Goal: Transaction & Acquisition: Download file/media

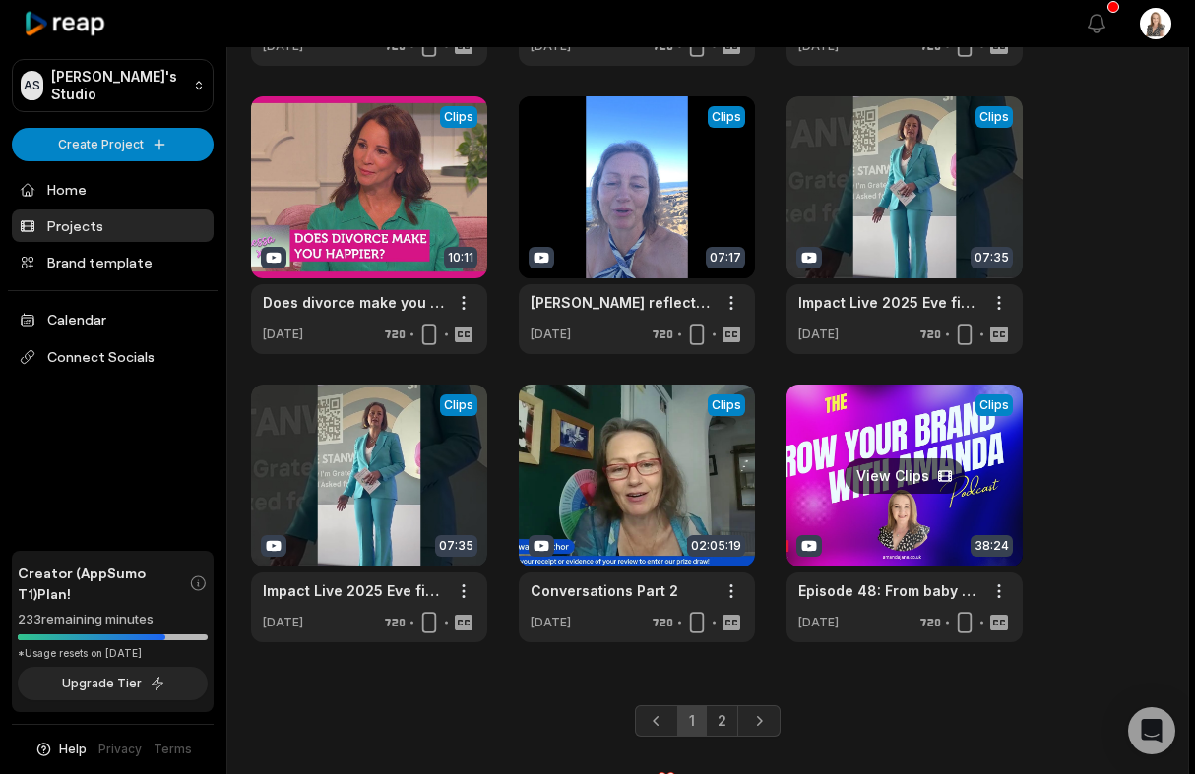
scroll to position [623, 0]
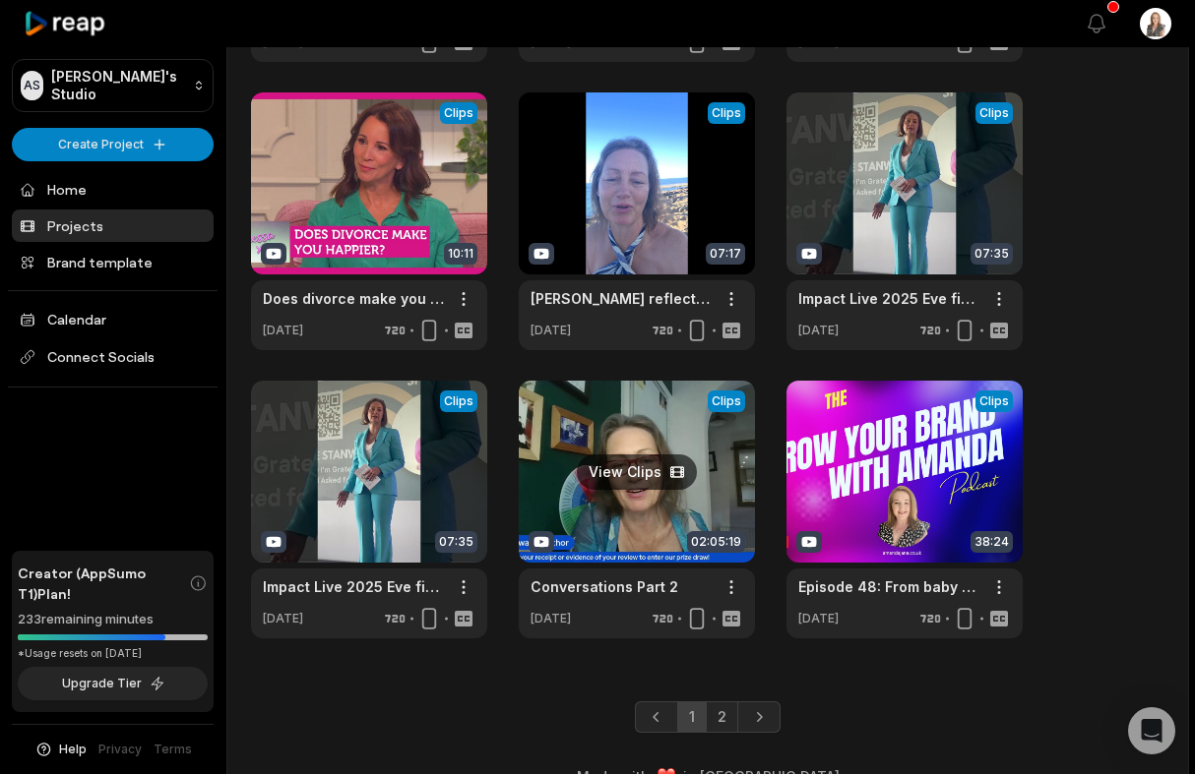
click at [666, 498] on link at bounding box center [637, 510] width 236 height 258
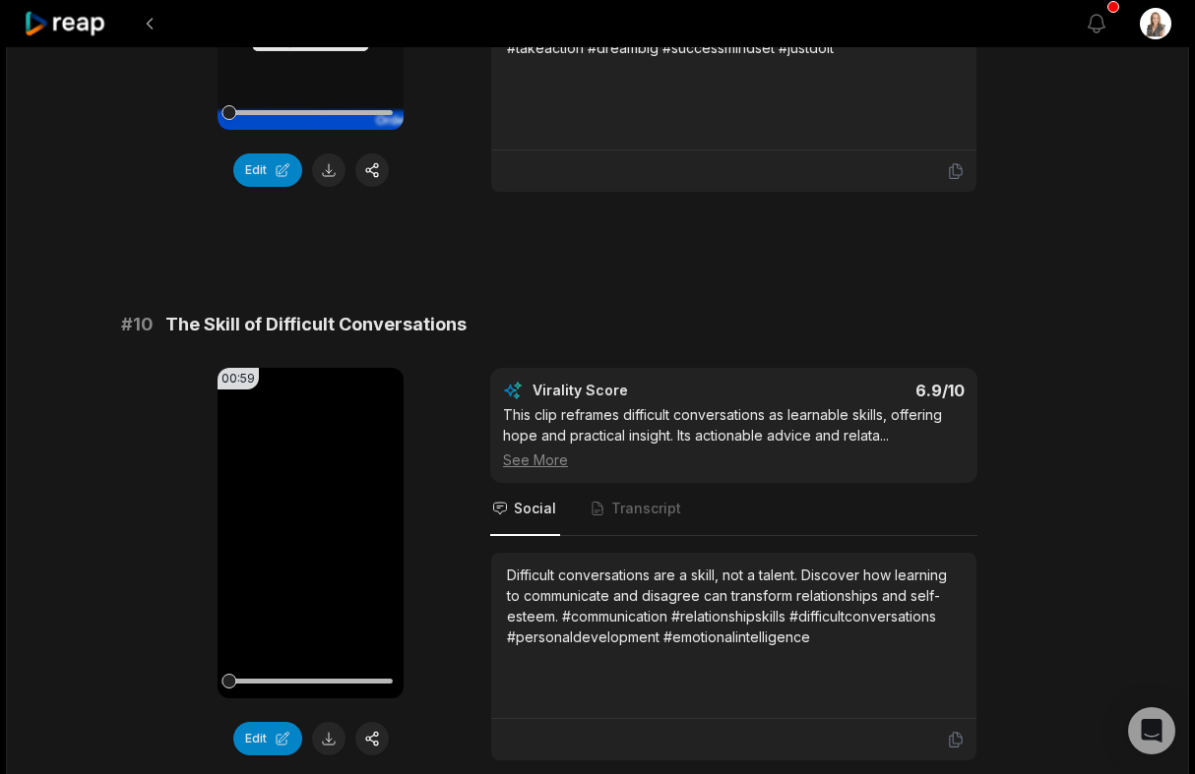
scroll to position [5308, 0]
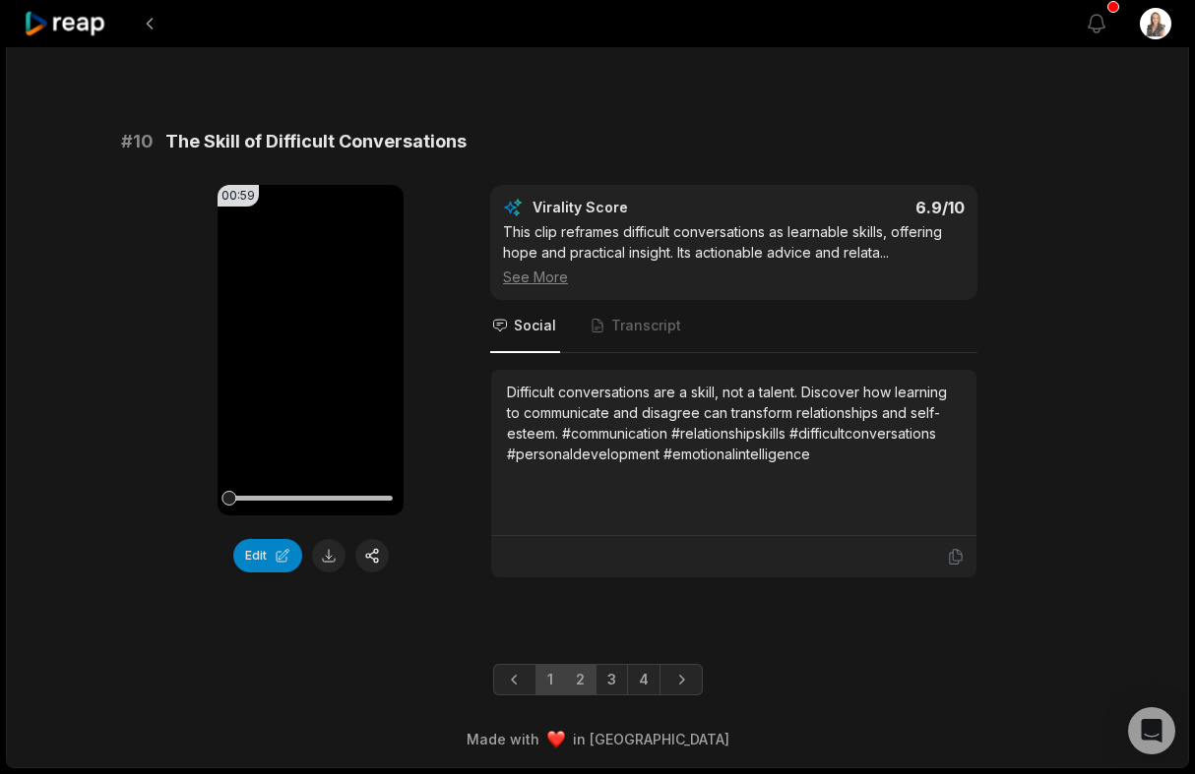
click at [584, 684] on link "2" at bounding box center [580, 679] width 32 height 31
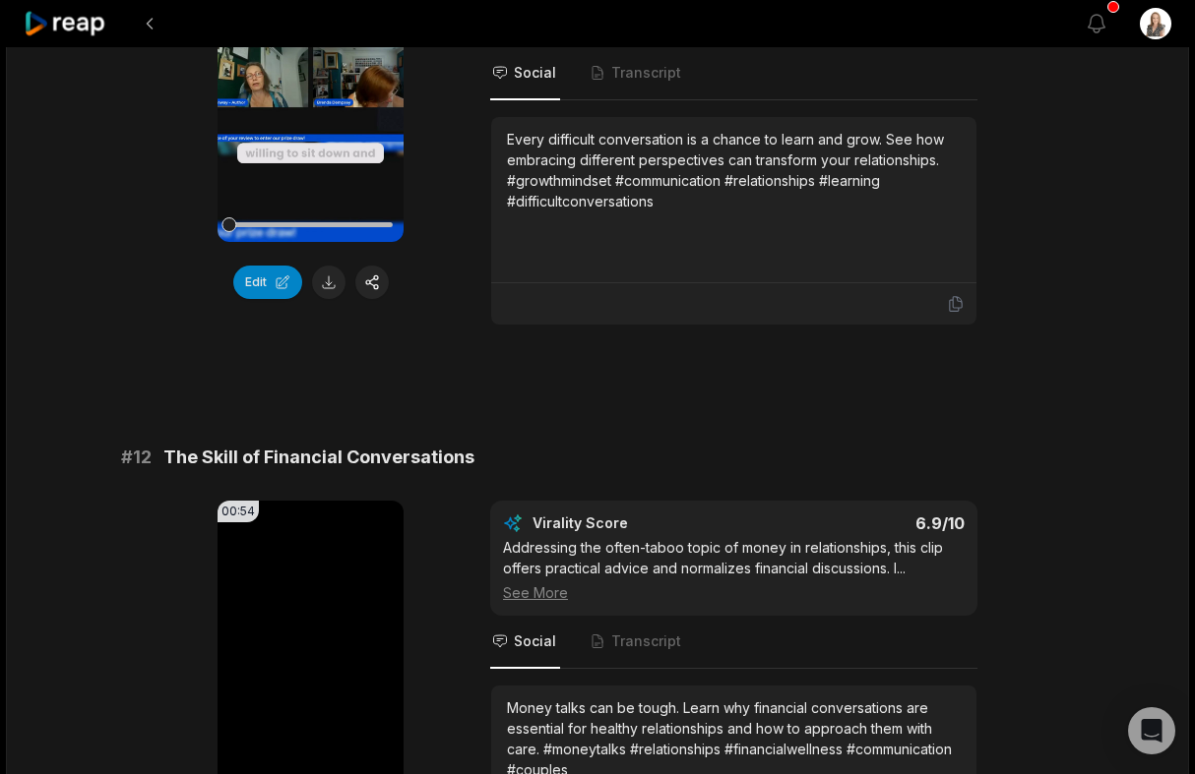
scroll to position [534, 0]
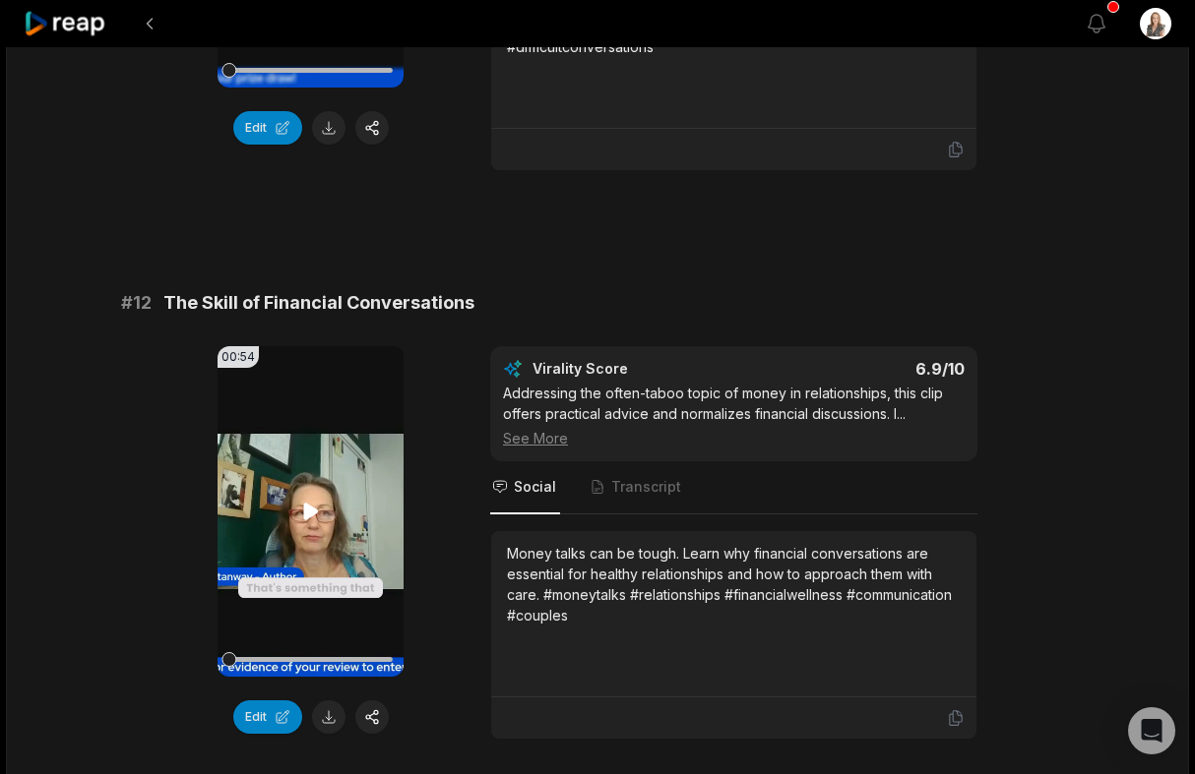
click at [305, 507] on icon at bounding box center [310, 511] width 15 height 17
click at [303, 504] on icon at bounding box center [311, 512] width 24 height 24
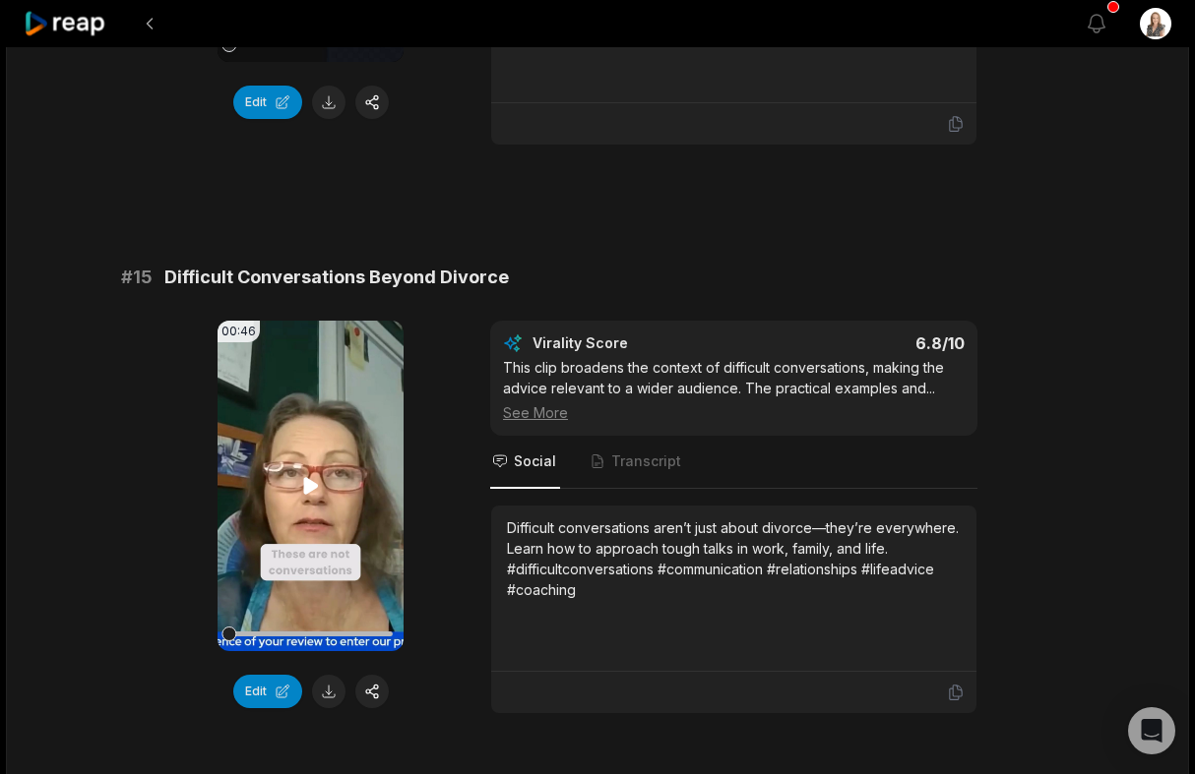
scroll to position [2312, 0]
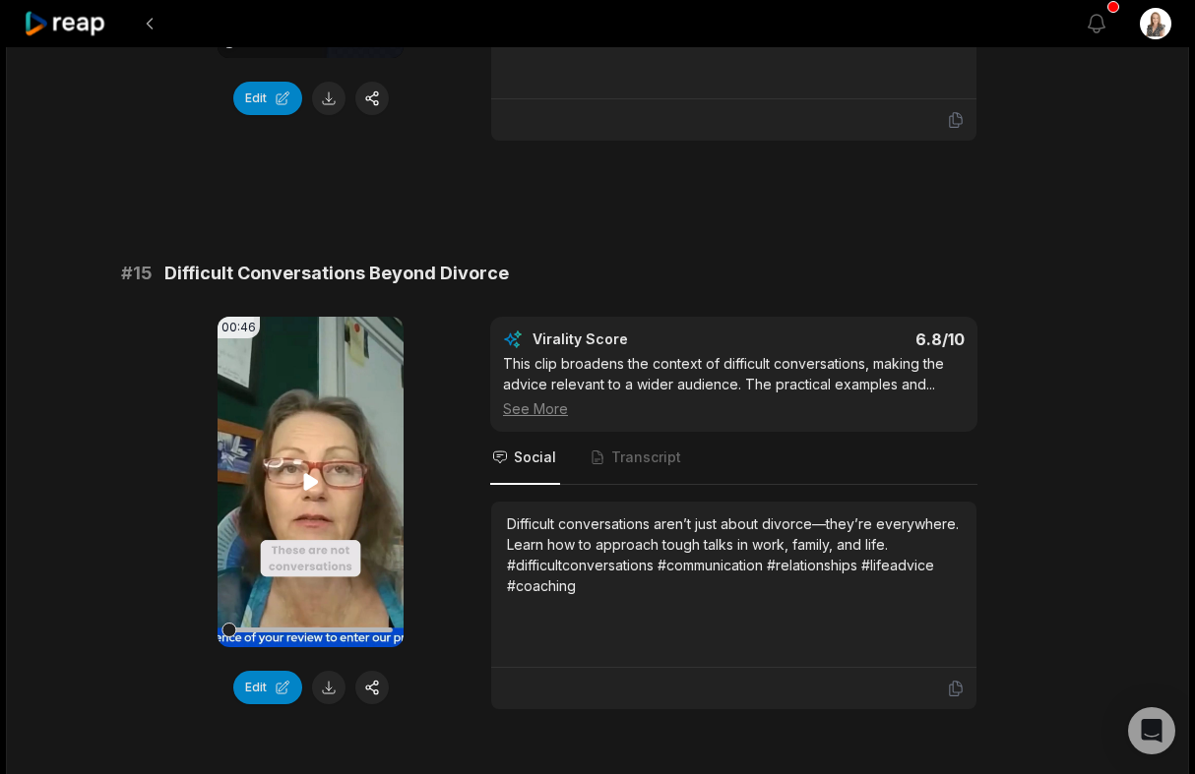
click at [306, 478] on icon at bounding box center [310, 481] width 15 height 17
click at [306, 478] on icon at bounding box center [311, 482] width 24 height 24
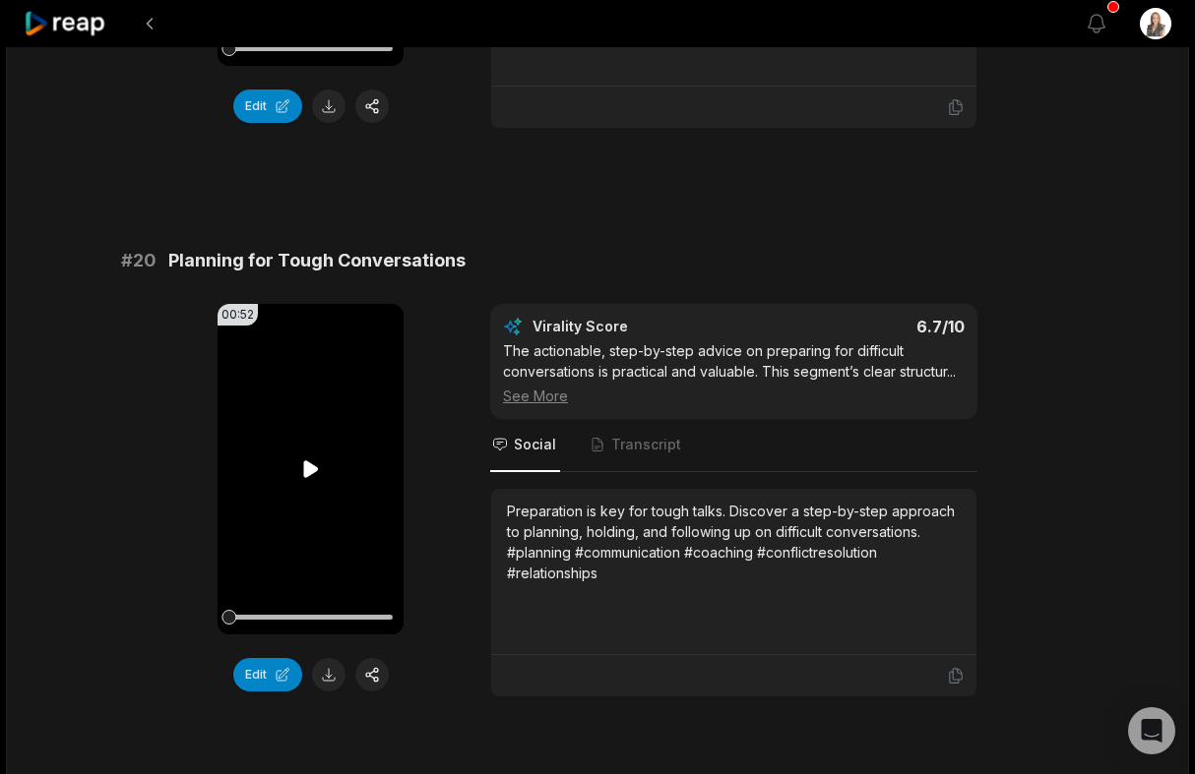
scroll to position [5288, 0]
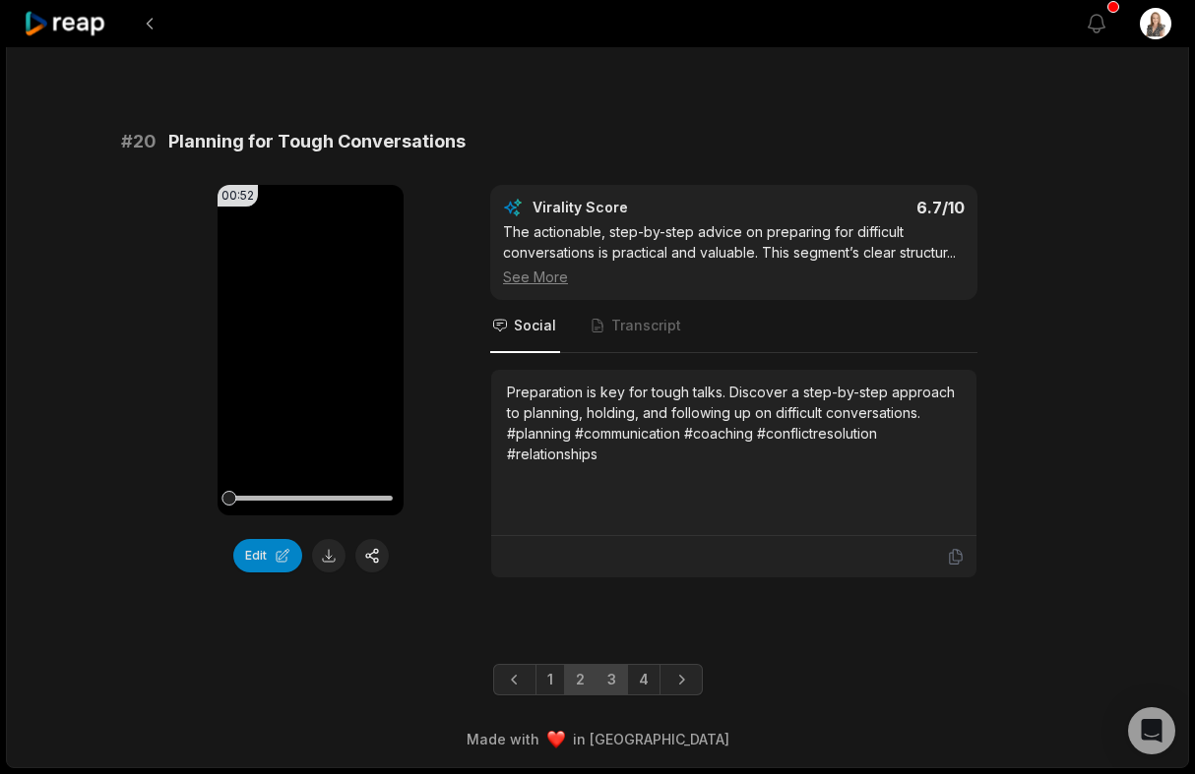
click at [612, 684] on link "3" at bounding box center [611, 679] width 32 height 31
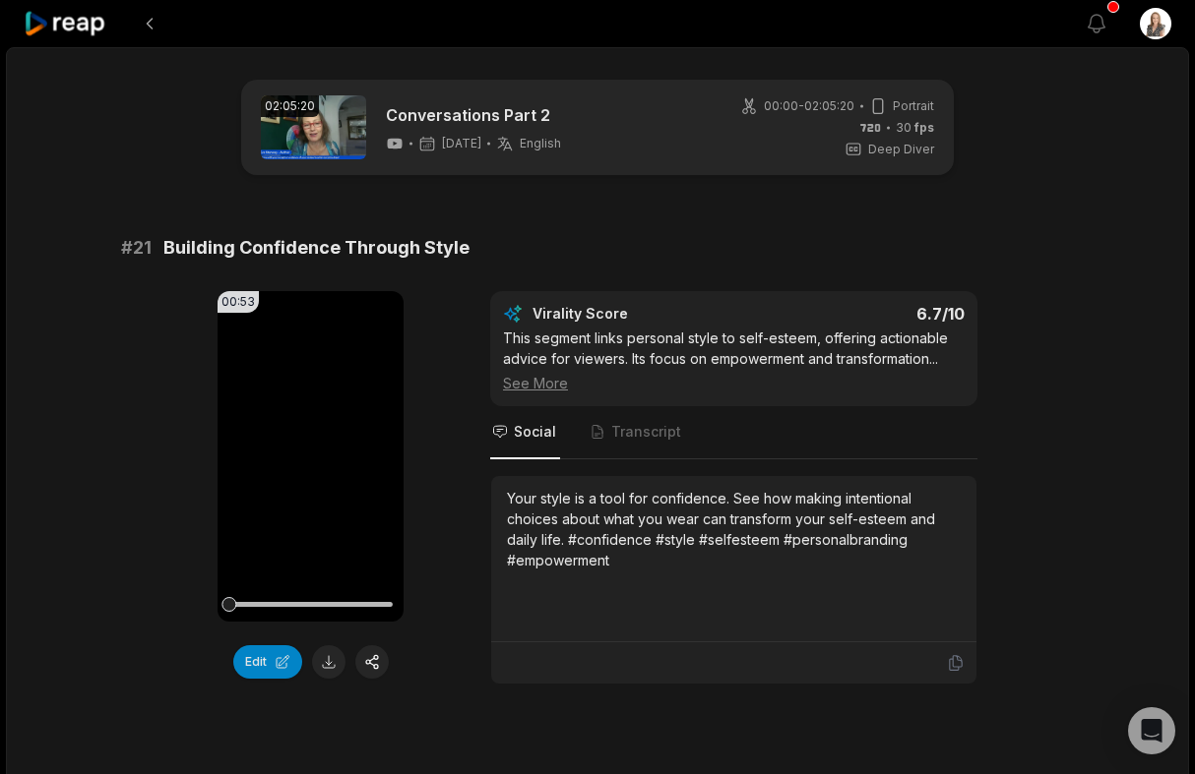
scroll to position [4, 0]
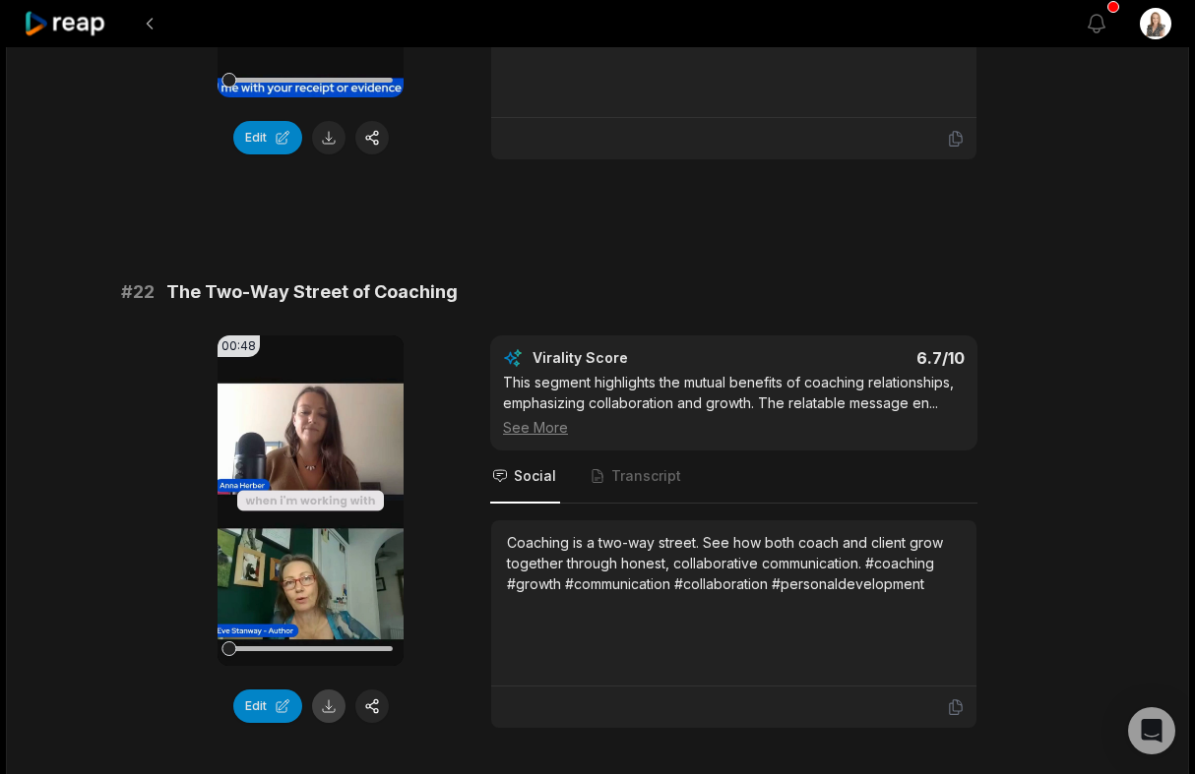
scroll to position [525, 0]
click at [331, 701] on button at bounding box center [328, 706] width 33 height 33
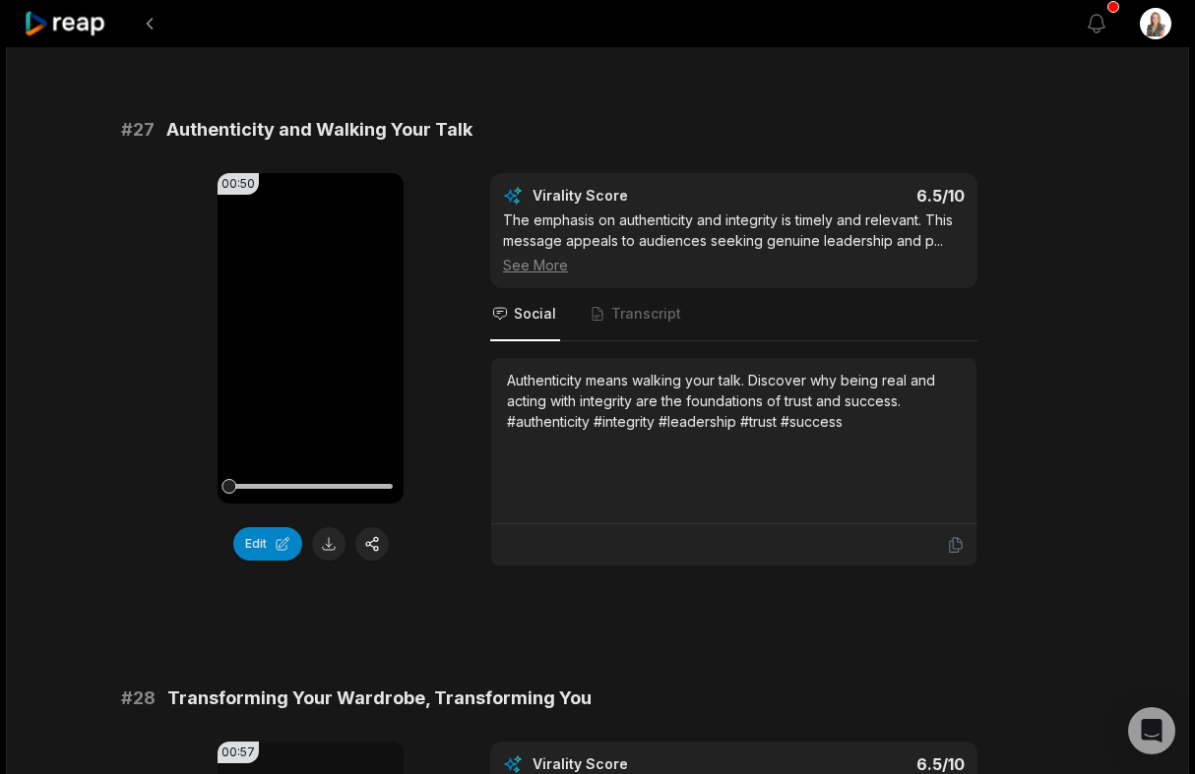
scroll to position [3421, 0]
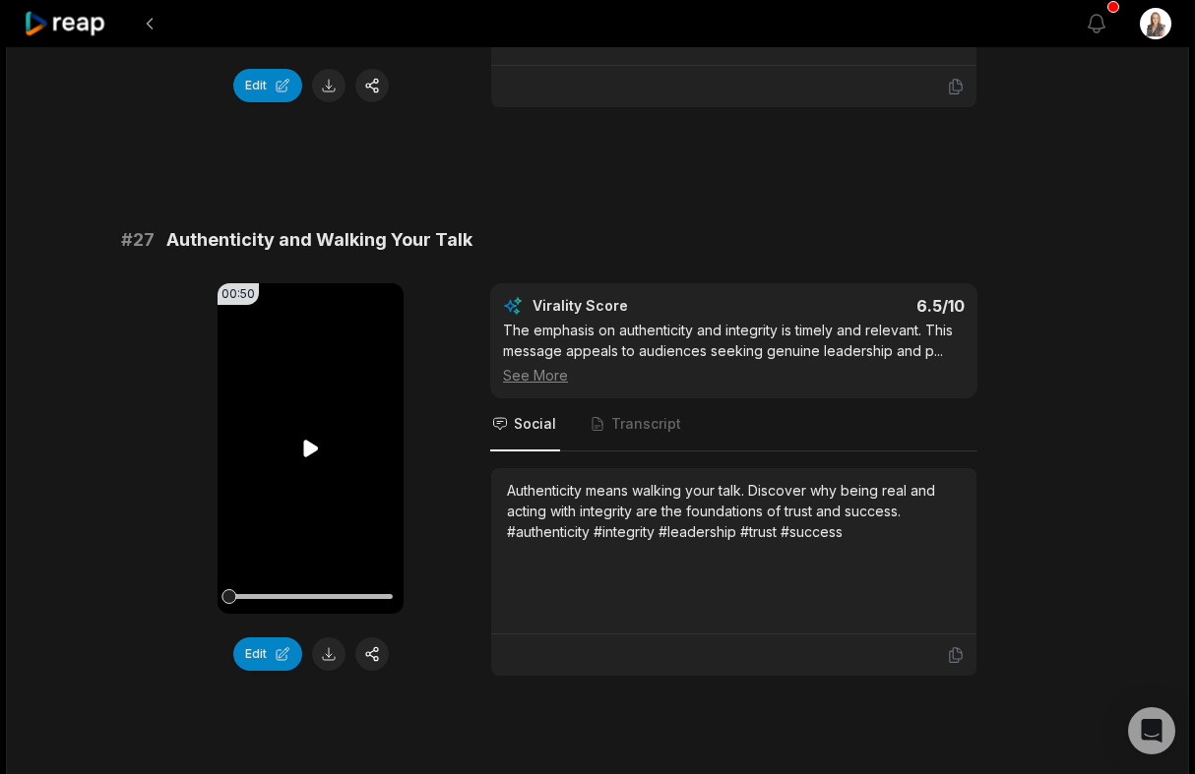
click at [309, 448] on icon at bounding box center [310, 448] width 15 height 17
click at [308, 440] on icon at bounding box center [311, 449] width 24 height 24
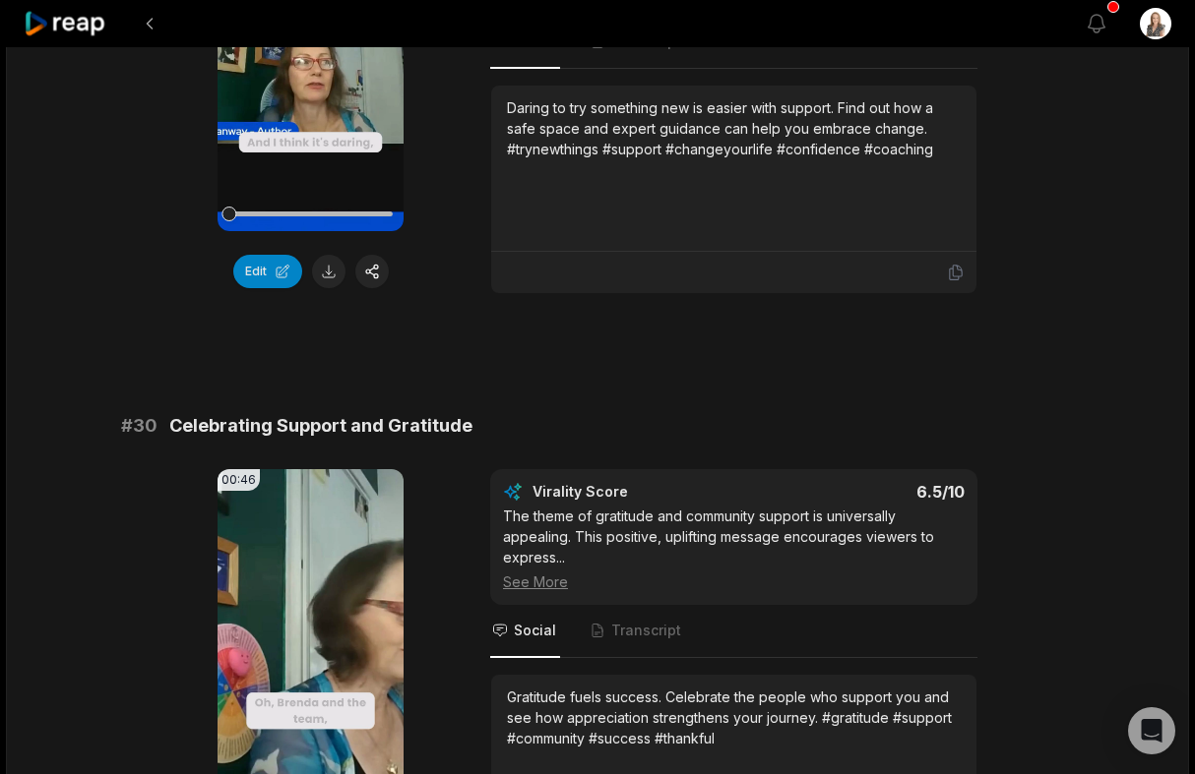
scroll to position [5109, 0]
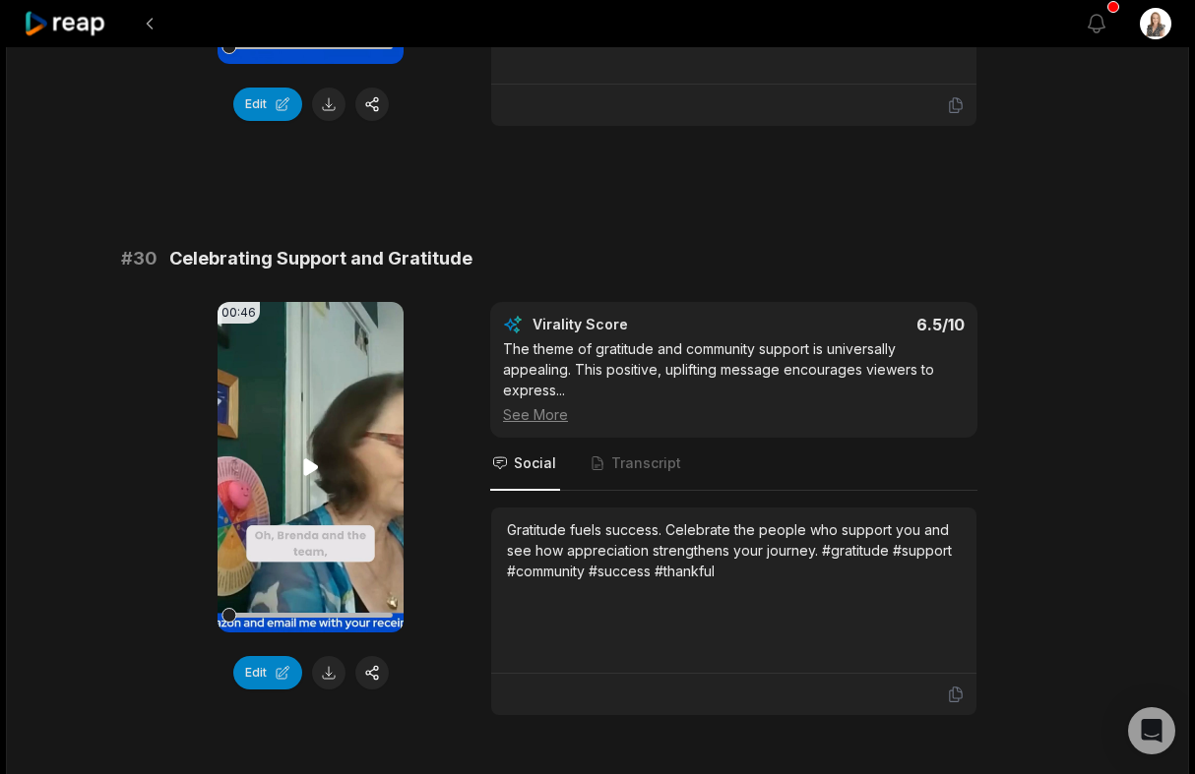
click at [305, 463] on icon at bounding box center [310, 467] width 15 height 17
click at [303, 461] on icon at bounding box center [311, 468] width 24 height 24
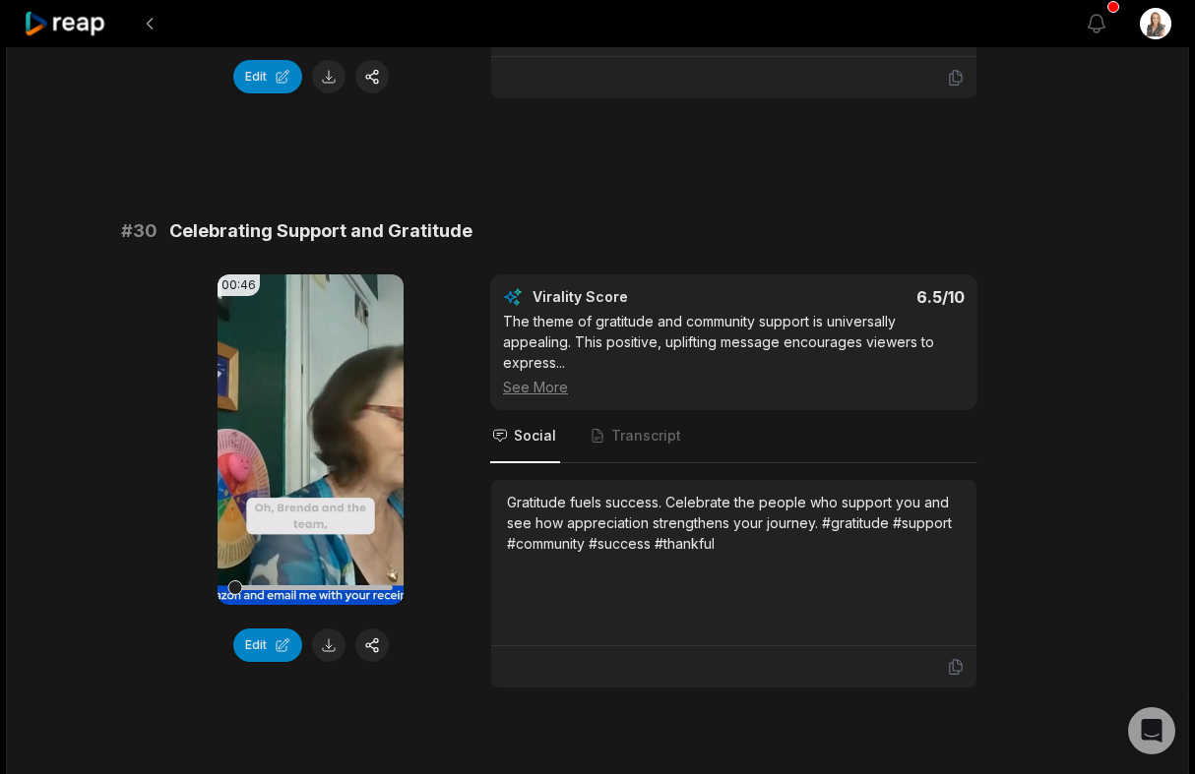
scroll to position [5246, 0]
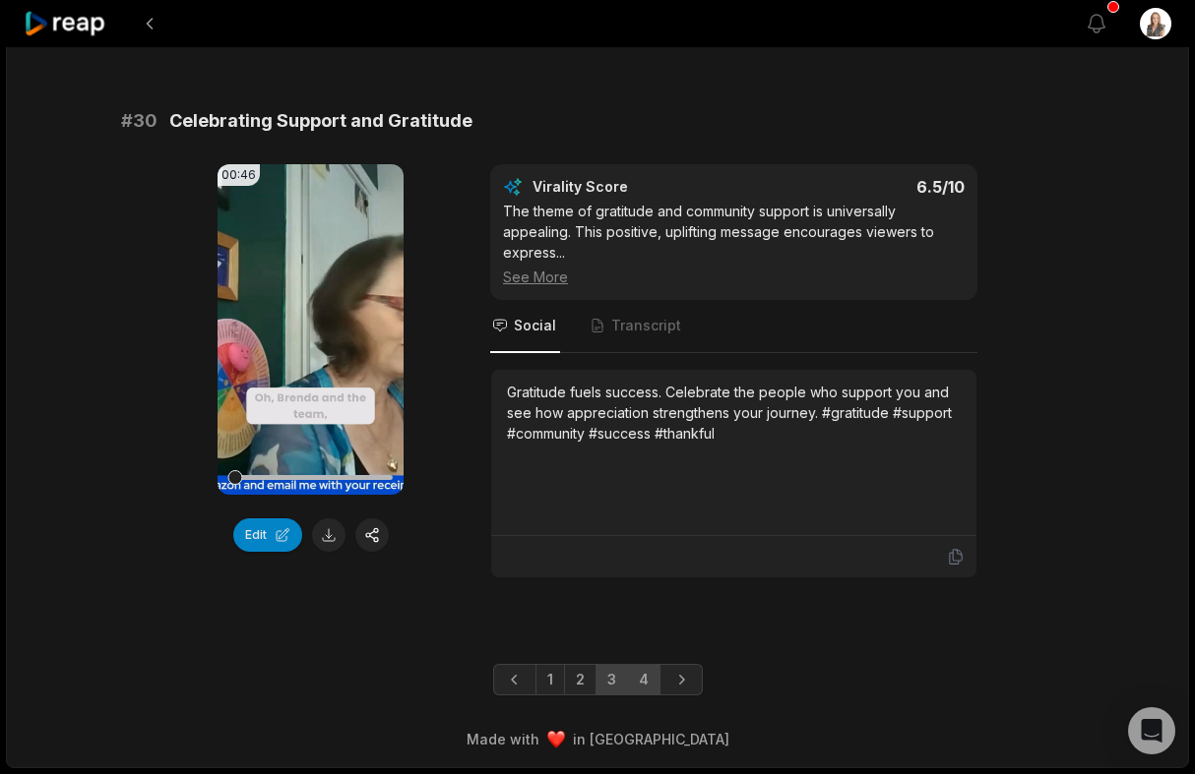
click at [638, 680] on link "4" at bounding box center [643, 679] width 33 height 31
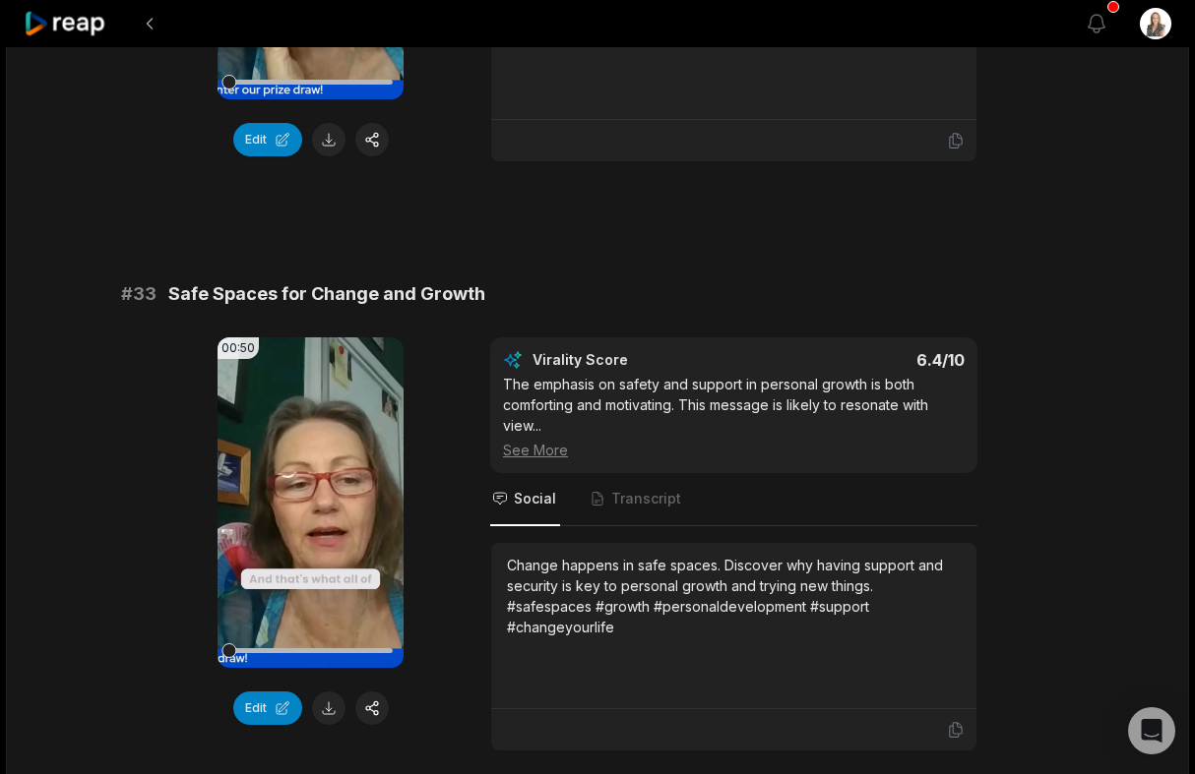
scroll to position [1116, 0]
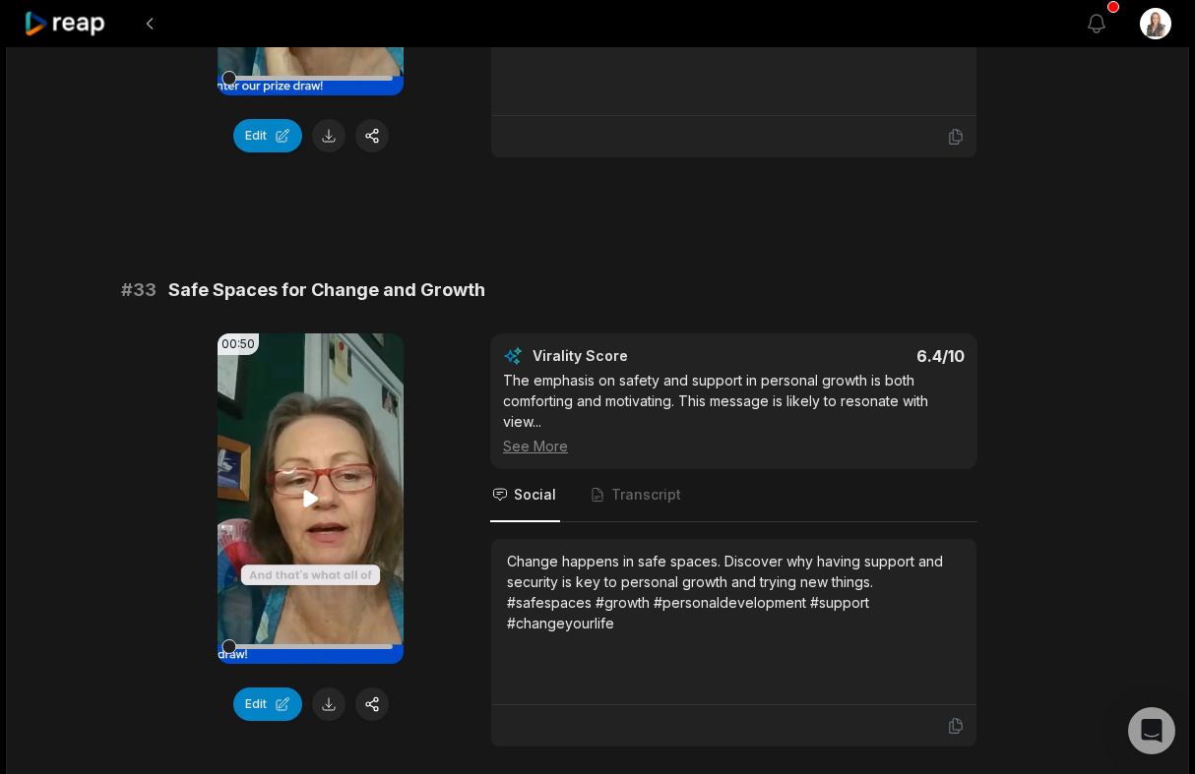
click at [306, 492] on icon at bounding box center [310, 498] width 15 height 17
click at [306, 492] on icon at bounding box center [311, 499] width 24 height 24
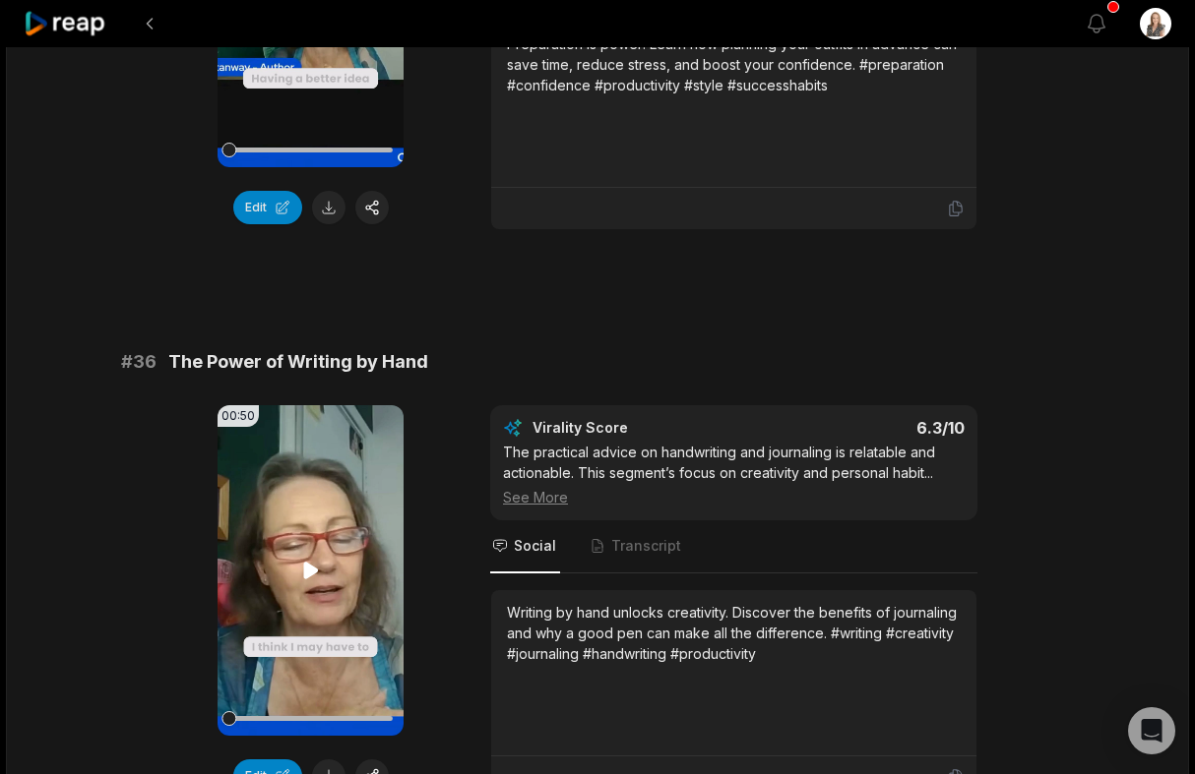
scroll to position [2992, 0]
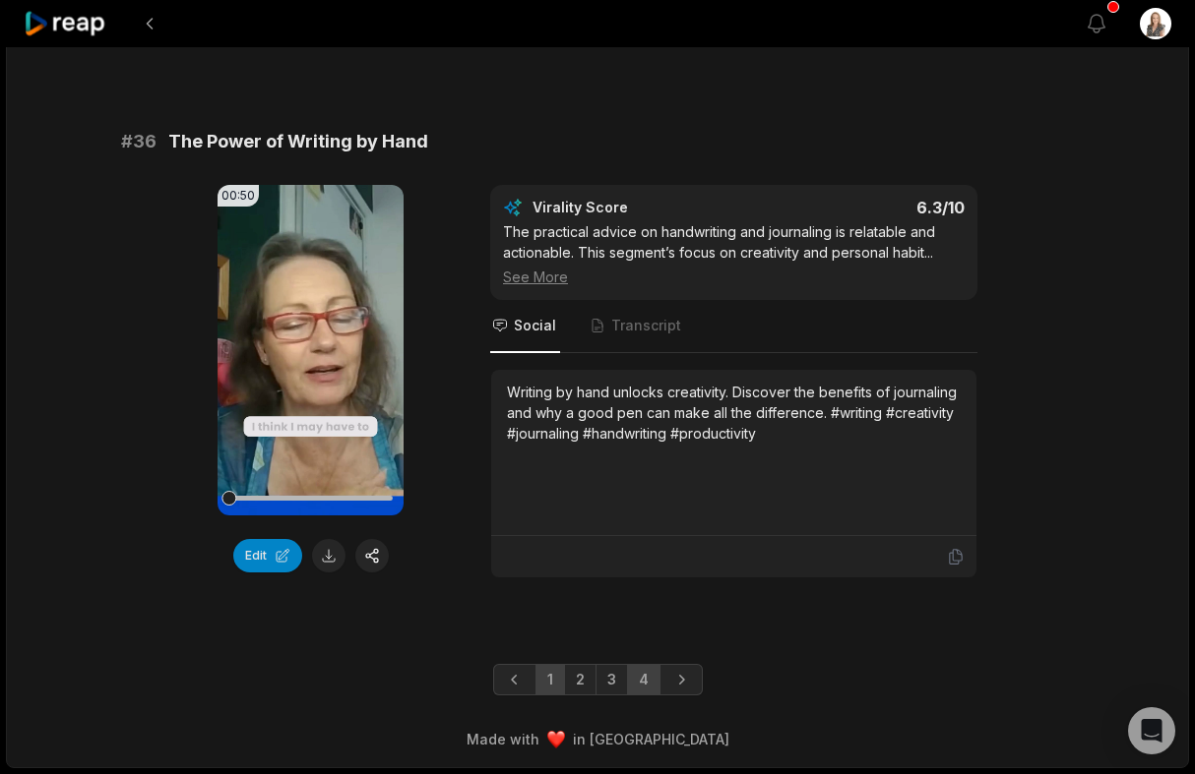
click at [549, 680] on link "1" at bounding box center [550, 679] width 30 height 31
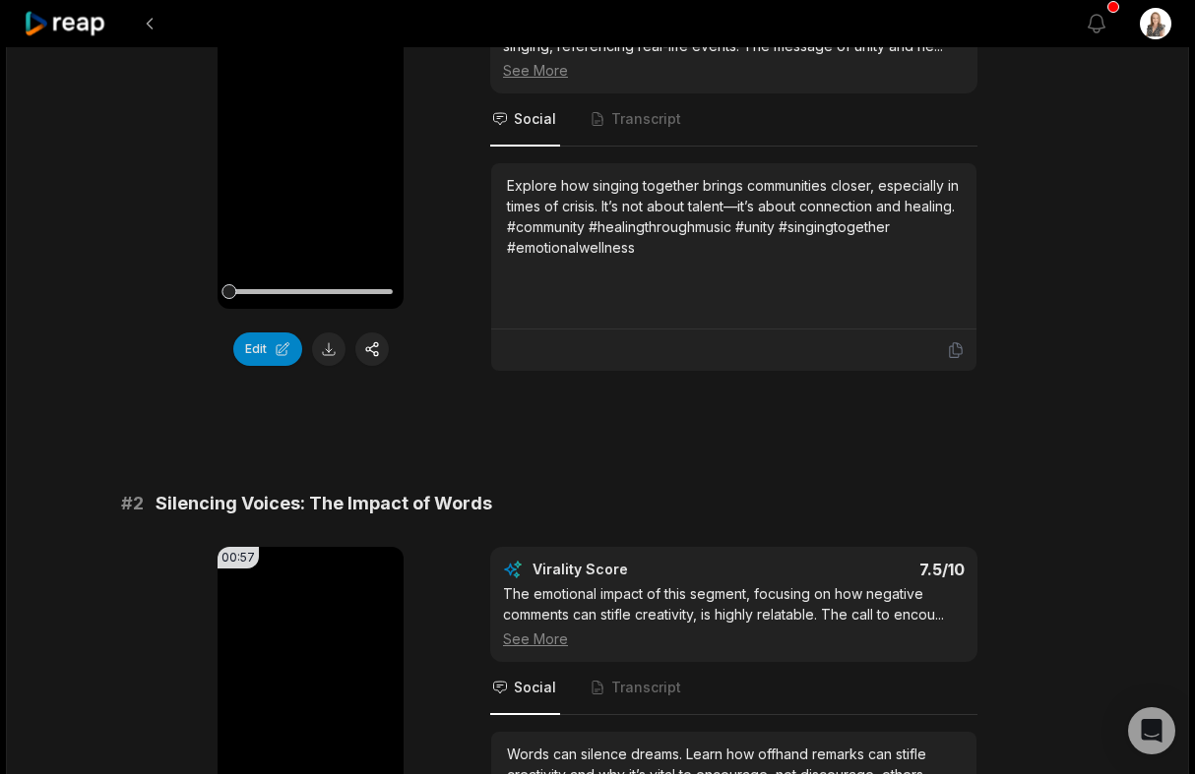
scroll to position [0, 0]
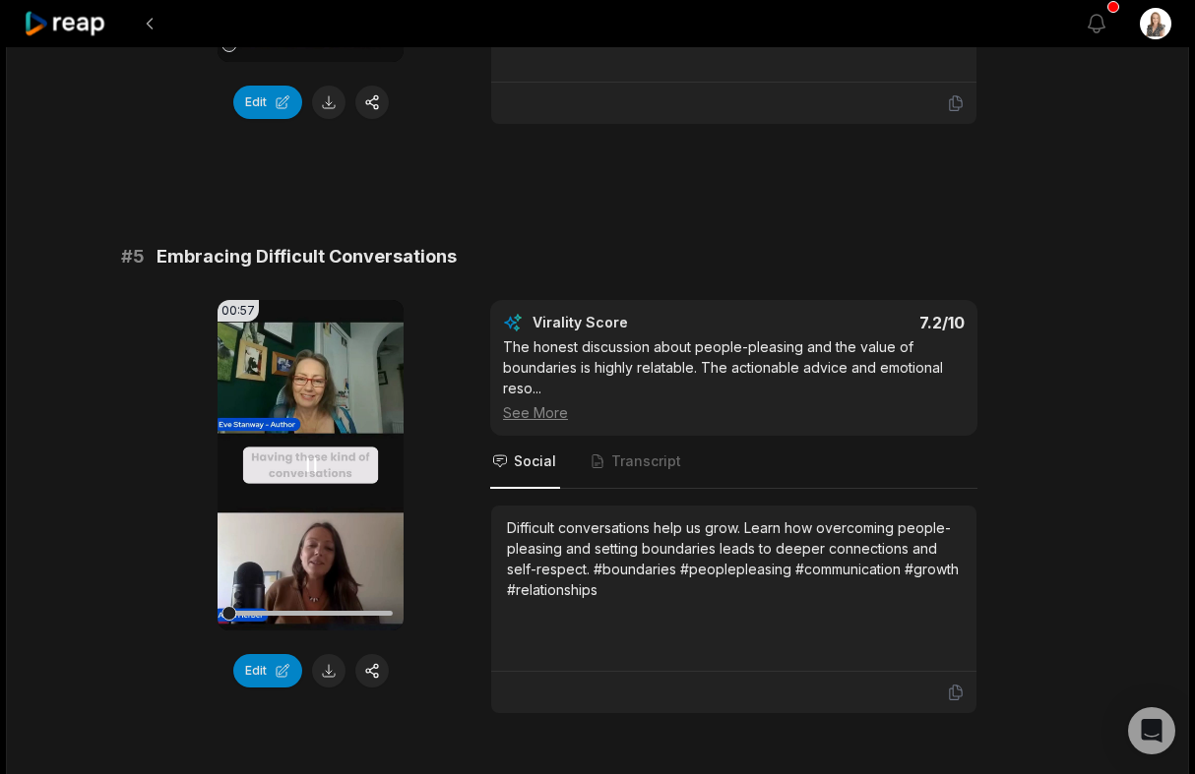
click at [310, 457] on icon at bounding box center [311, 466] width 24 height 24
click at [327, 662] on button at bounding box center [328, 670] width 33 height 33
click at [541, 411] on div "See More" at bounding box center [734, 413] width 462 height 21
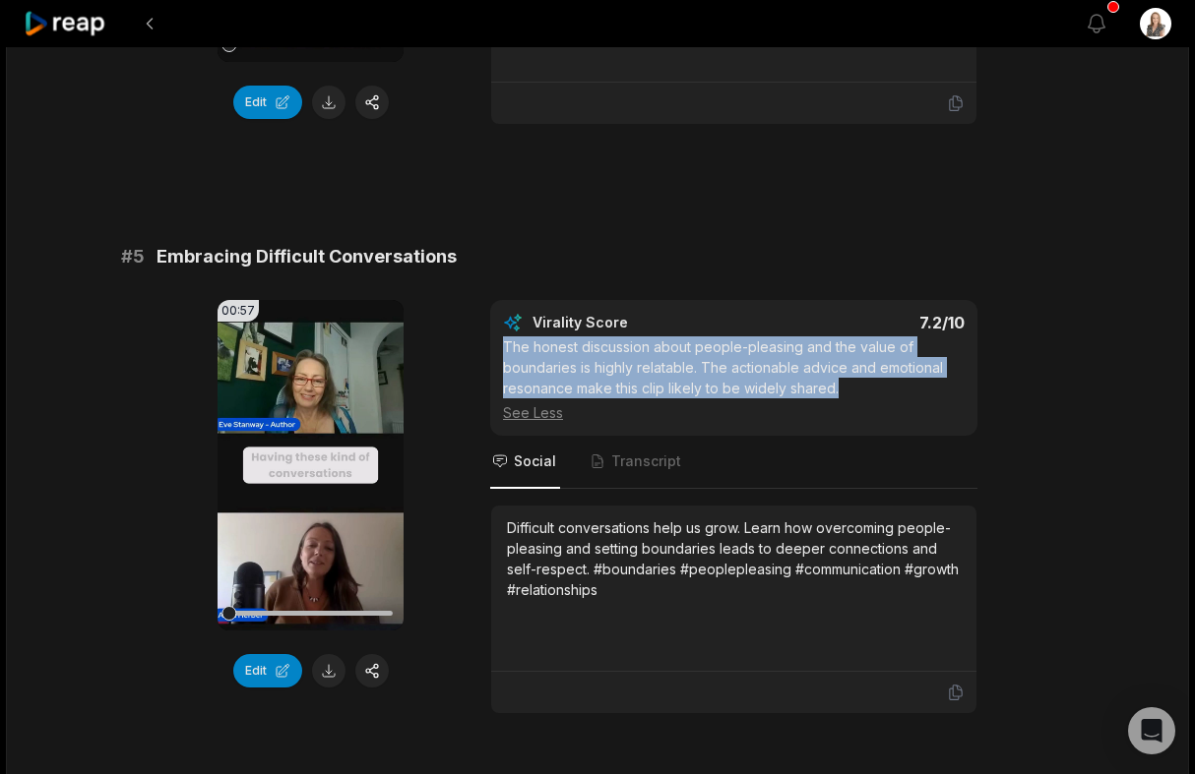
drag, startPoint x: 856, startPoint y: 397, endPoint x: 501, endPoint y: 344, distance: 359.1
click at [501, 344] on div "Virality Score 7.2 /10 The honest discussion about people-pleasing and the valu…" at bounding box center [733, 368] width 487 height 136
copy div "The honest discussion about people-pleasing and the value of boundaries is high…"
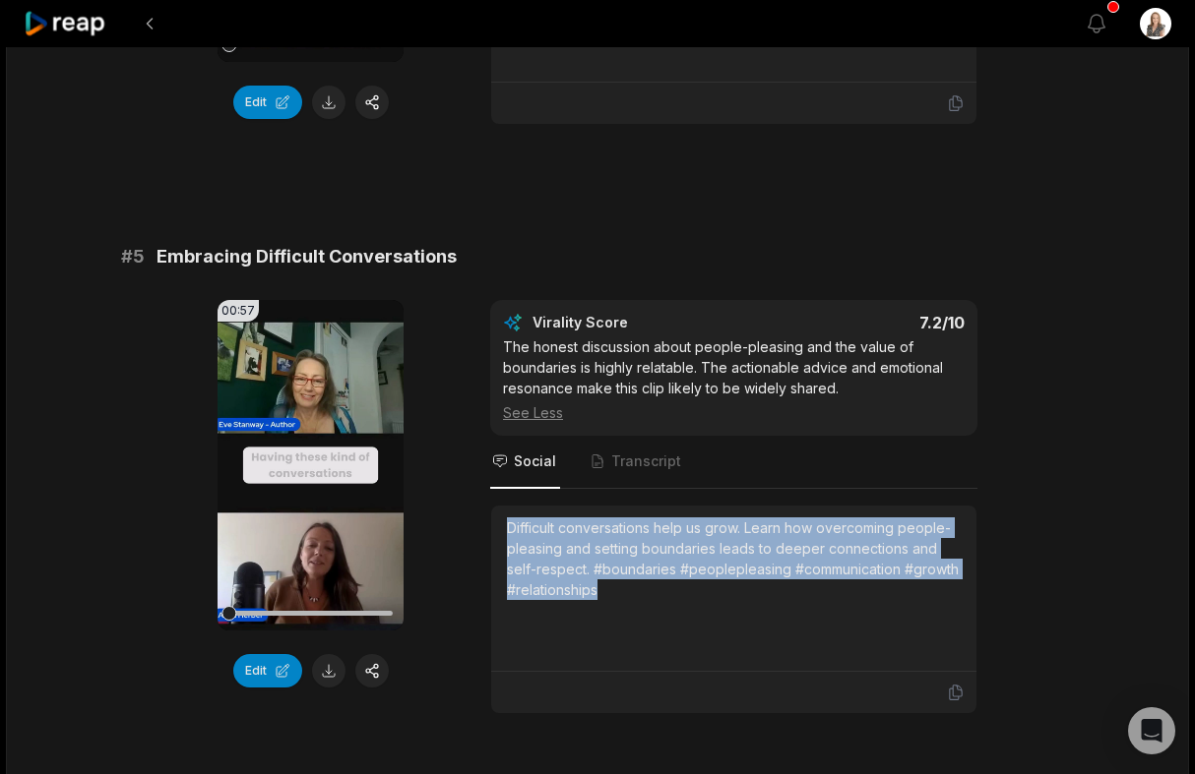
drag, startPoint x: 606, startPoint y: 597, endPoint x: 499, endPoint y: 534, distance: 124.4
click at [499, 534] on div "Difficult conversations help us grow. Learn how overcoming people-pleasing and …" at bounding box center [733, 589] width 485 height 166
copy div "Difficult conversations help us grow. Learn how overcoming people-pleasing and …"
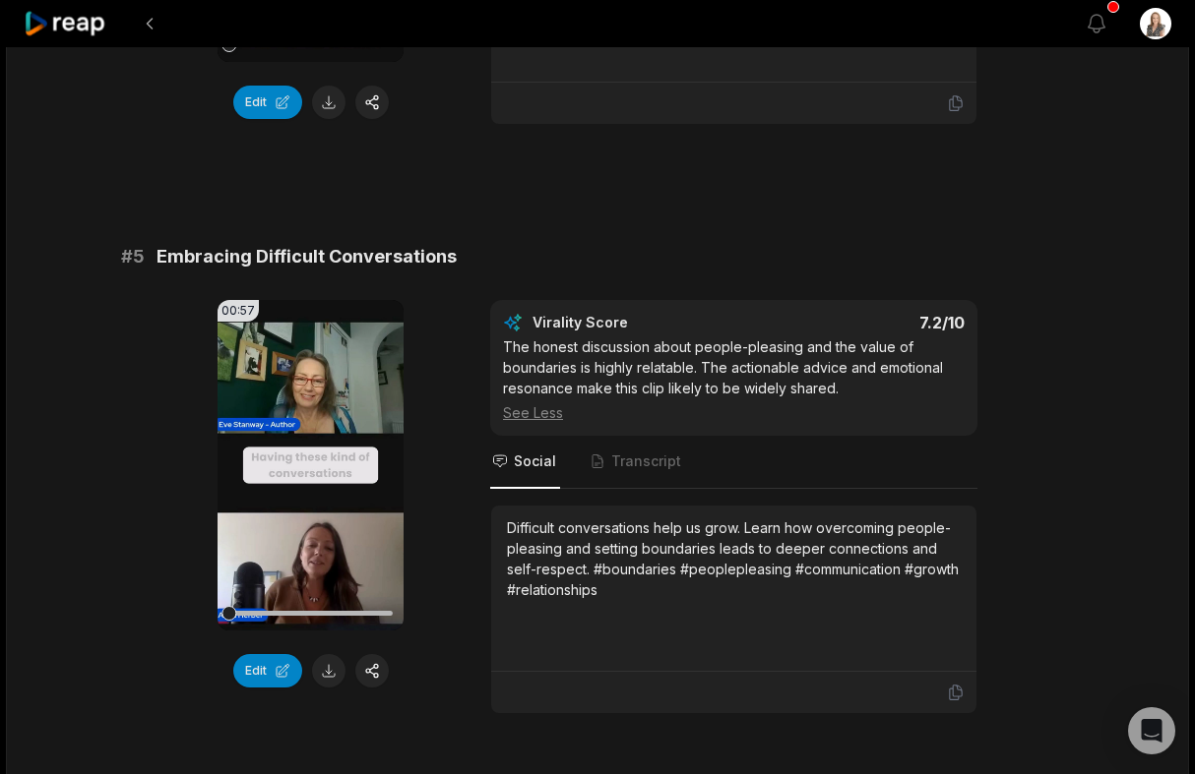
click at [569, 635] on div "Difficult conversations help us grow. Learn how overcoming people-pleasing and …" at bounding box center [734, 589] width 454 height 142
click at [304, 459] on icon at bounding box center [310, 465] width 15 height 17
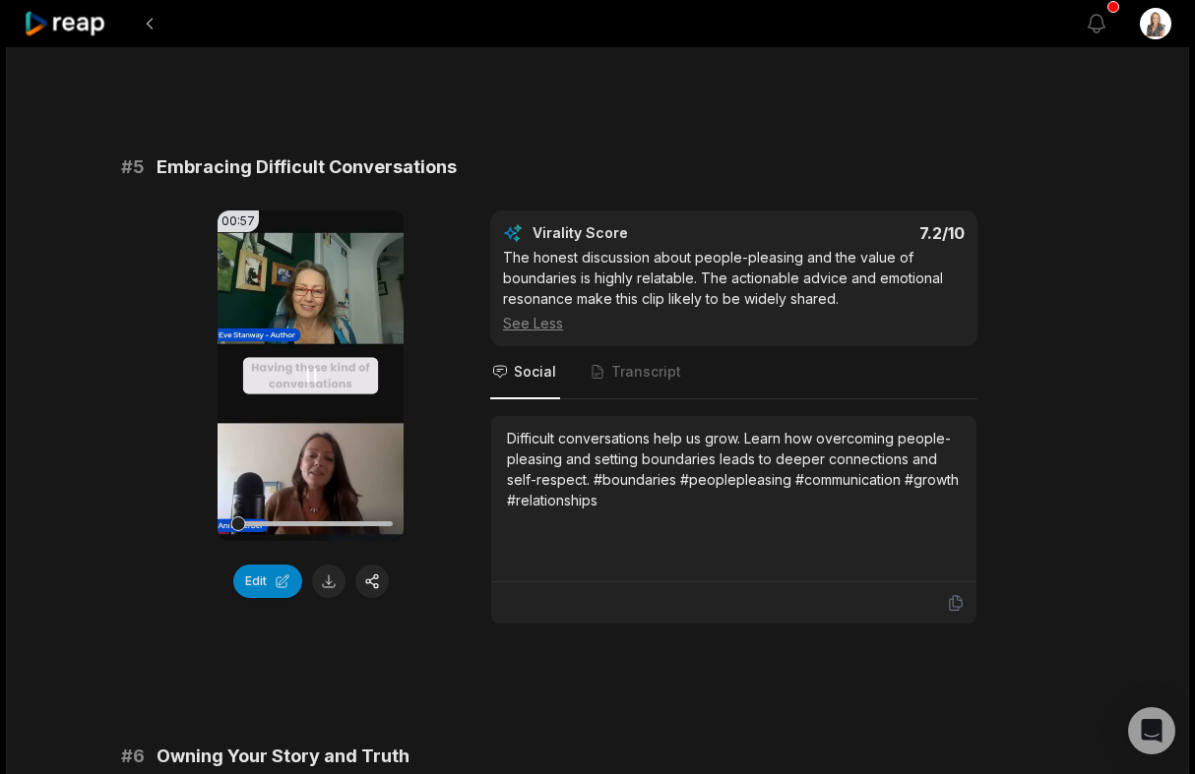
scroll to position [2432, 0]
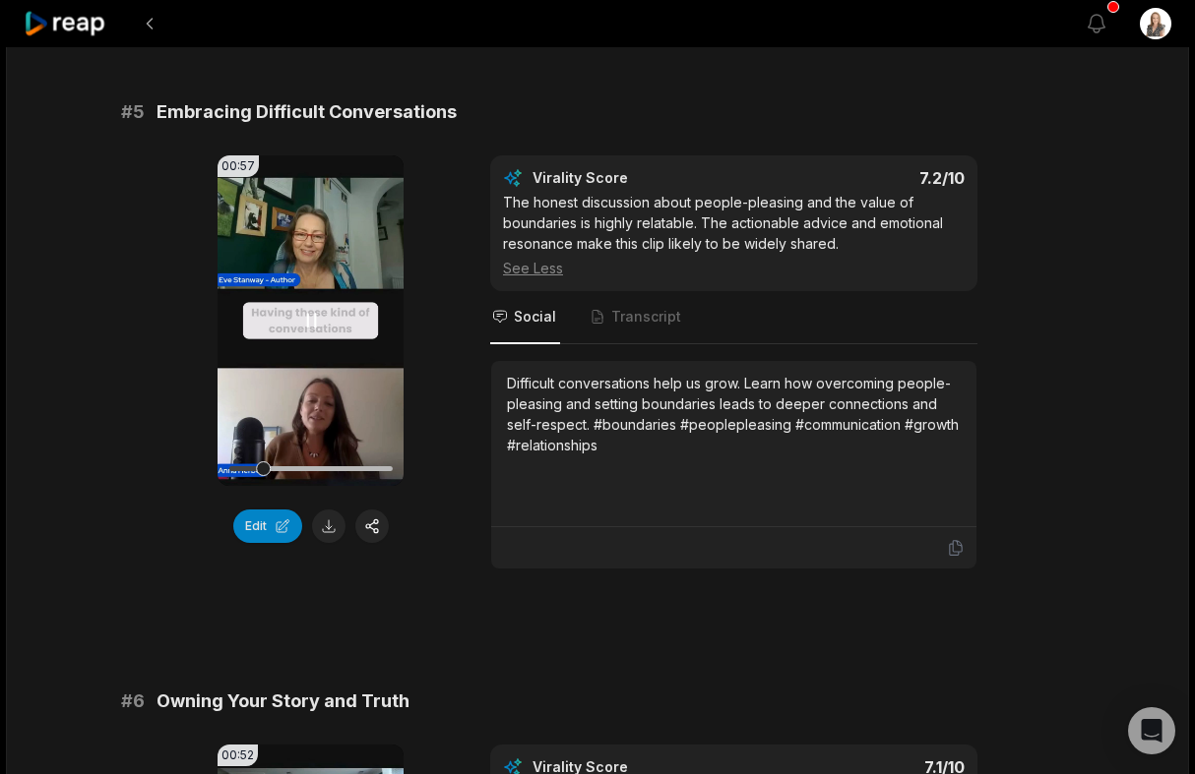
click at [307, 319] on icon at bounding box center [311, 320] width 8 height 13
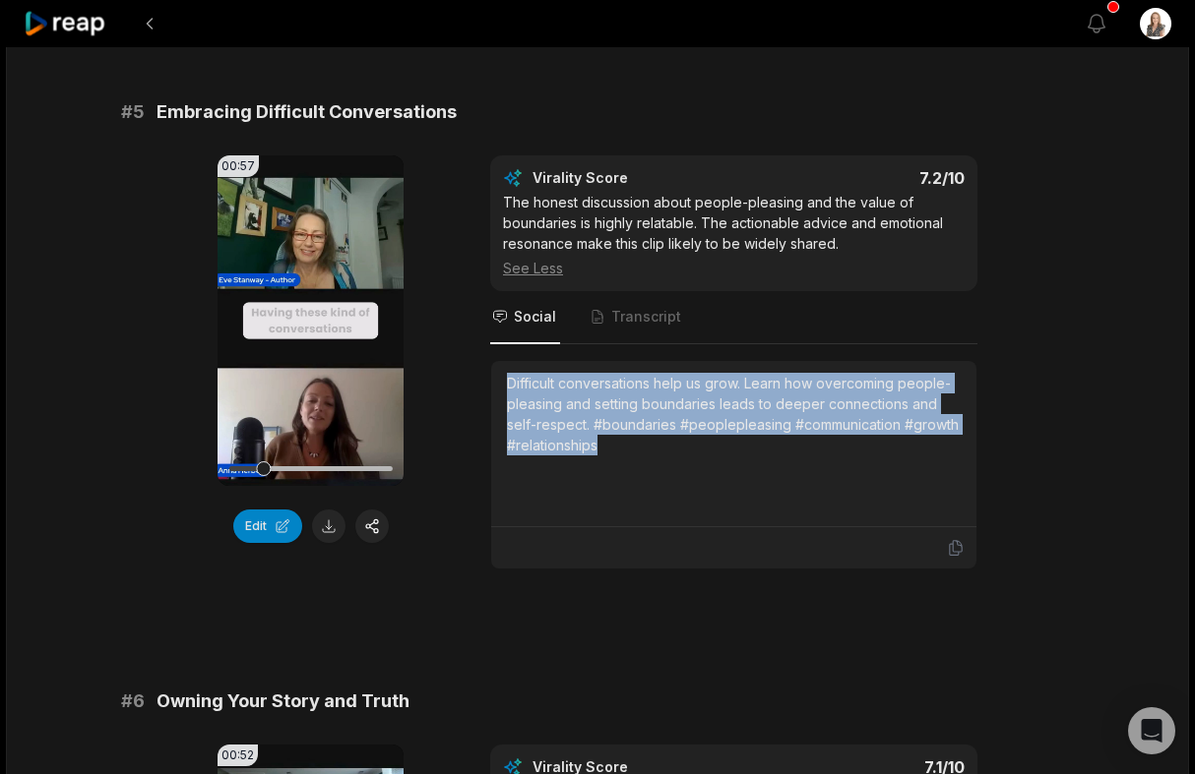
drag, startPoint x: 630, startPoint y: 455, endPoint x: 502, endPoint y: 376, distance: 150.2
click at [502, 376] on div "Difficult conversations help us grow. Learn how overcoming people-pleasing and …" at bounding box center [733, 444] width 485 height 166
copy div "Difficult conversations help us grow. Learn how overcoming people-pleasing and …"
